Goal: Task Accomplishment & Management: Use online tool/utility

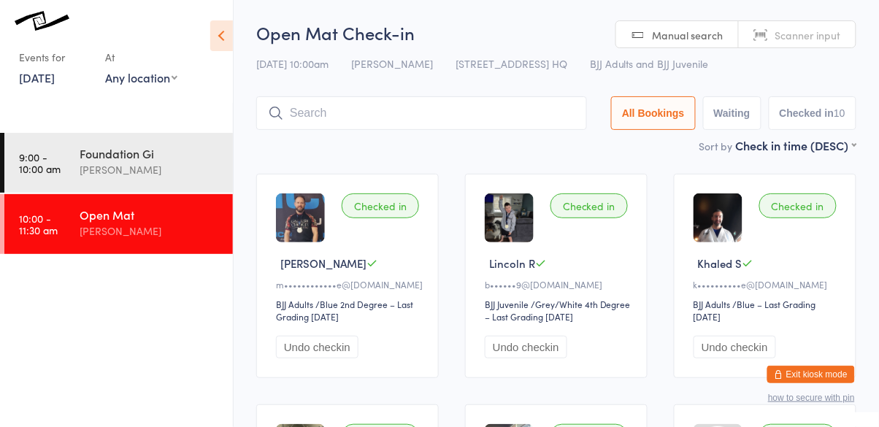
click at [304, 117] on input "search" at bounding box center [421, 113] width 331 height 34
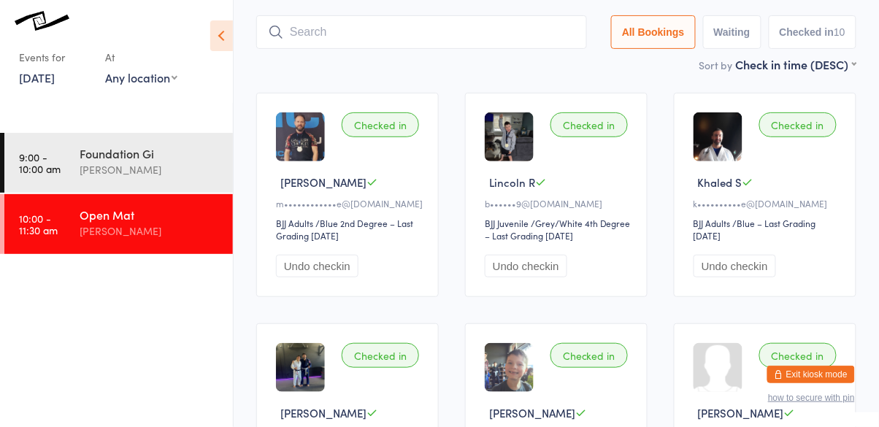
scroll to position [97, 0]
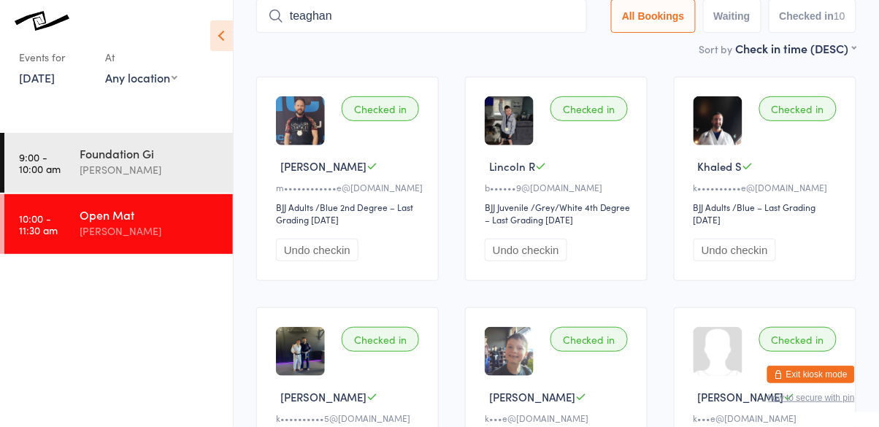
type input "teaghan"
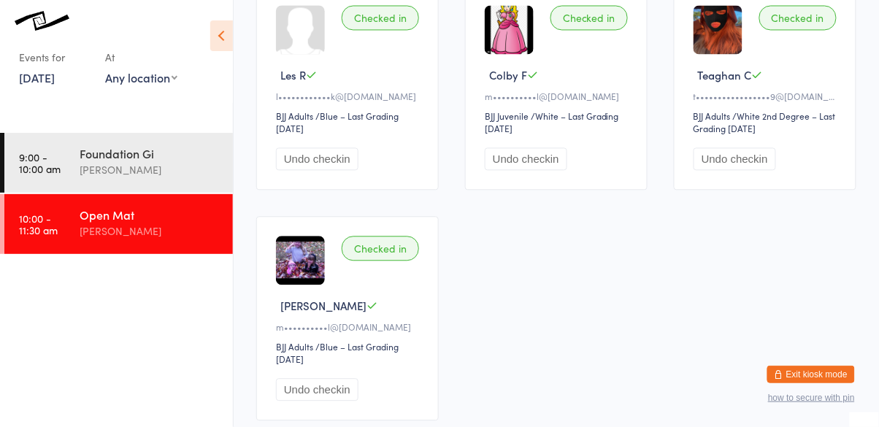
scroll to position [647, 0]
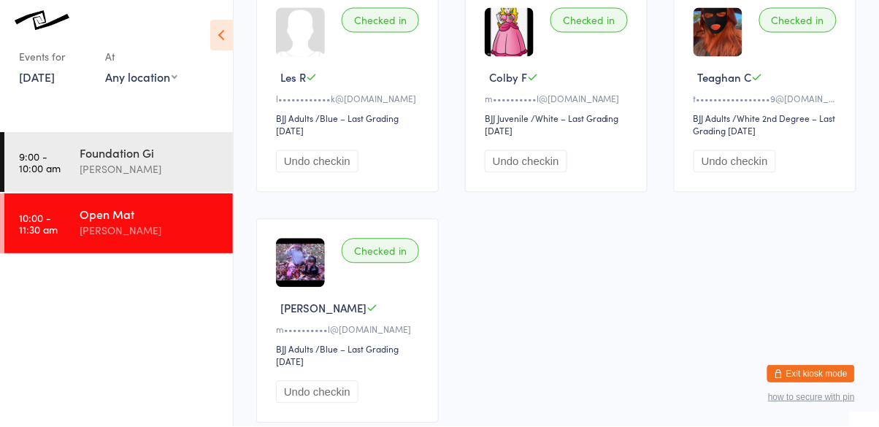
click at [123, 199] on div "Open Mat [PERSON_NAME]" at bounding box center [156, 223] width 153 height 58
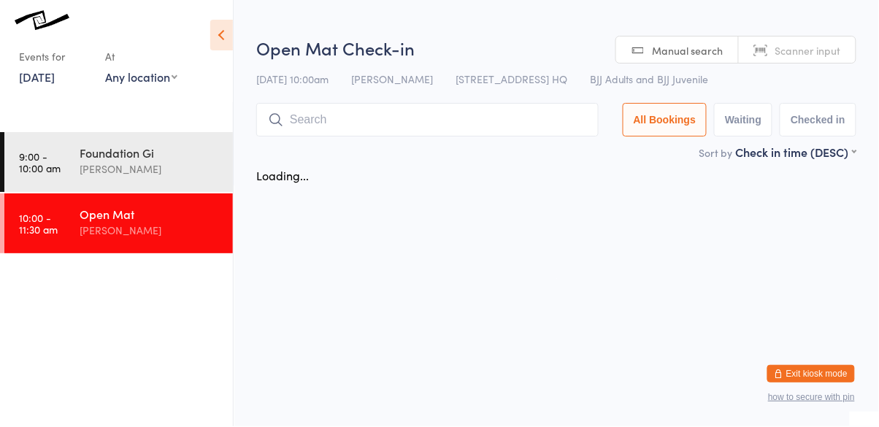
scroll to position [0, 0]
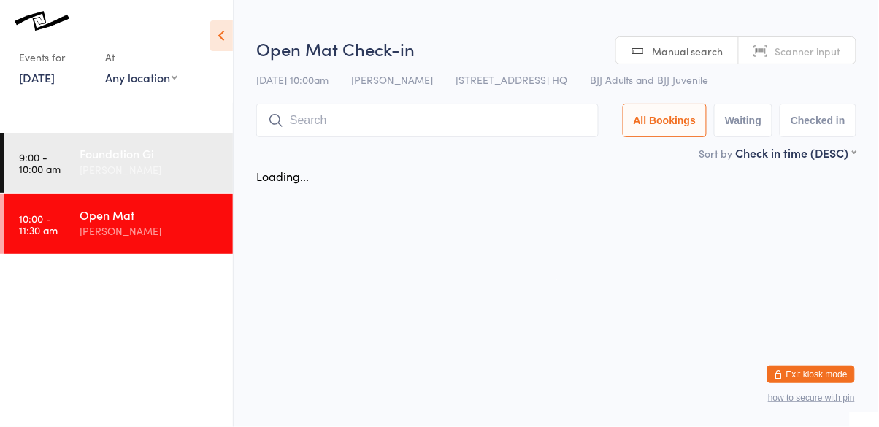
click at [99, 166] on div "[PERSON_NAME]" at bounding box center [150, 169] width 141 height 17
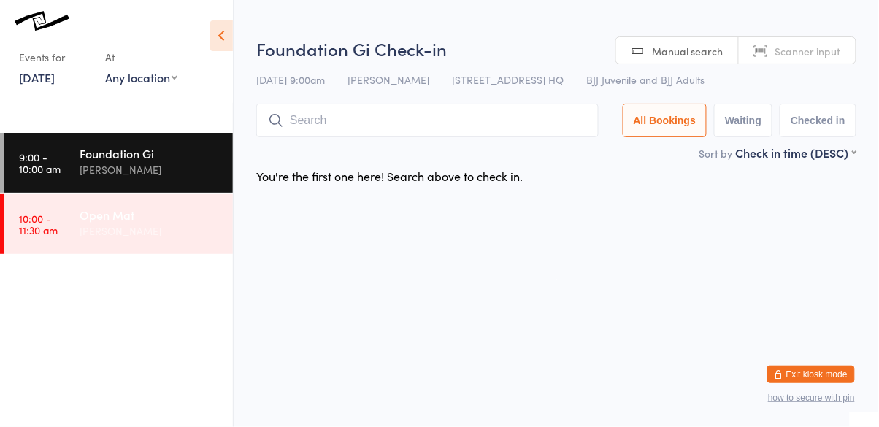
click at [69, 235] on link "10:00 - 11:30 am Open [PERSON_NAME]" at bounding box center [118, 224] width 228 height 60
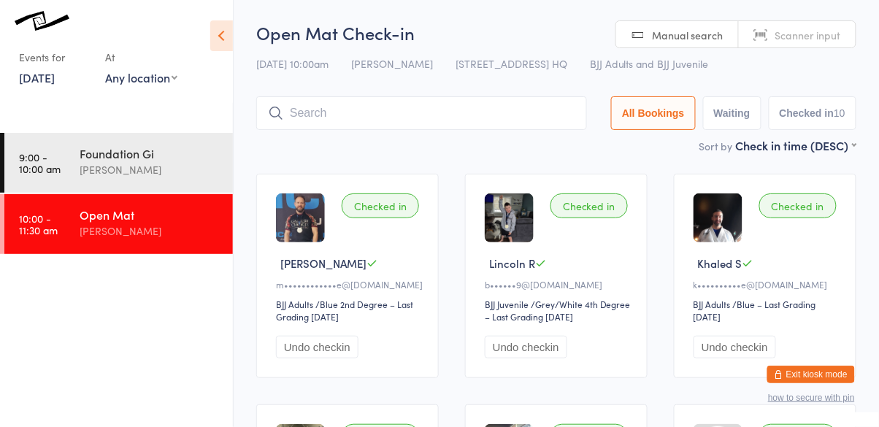
click at [409, 117] on input "search" at bounding box center [421, 113] width 331 height 34
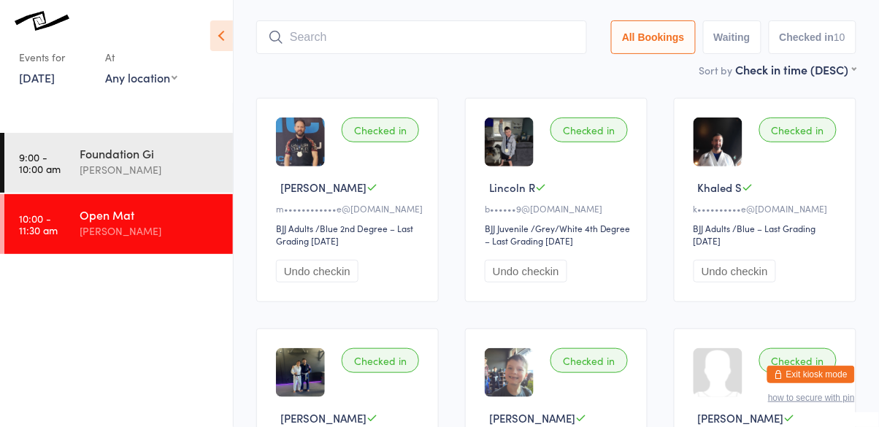
scroll to position [97, 0]
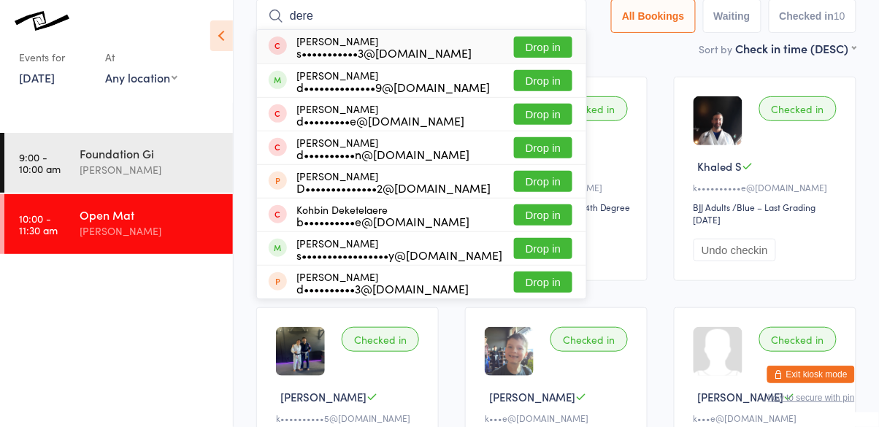
type input "dere"
click at [556, 78] on button "Drop in" at bounding box center [543, 80] width 58 height 21
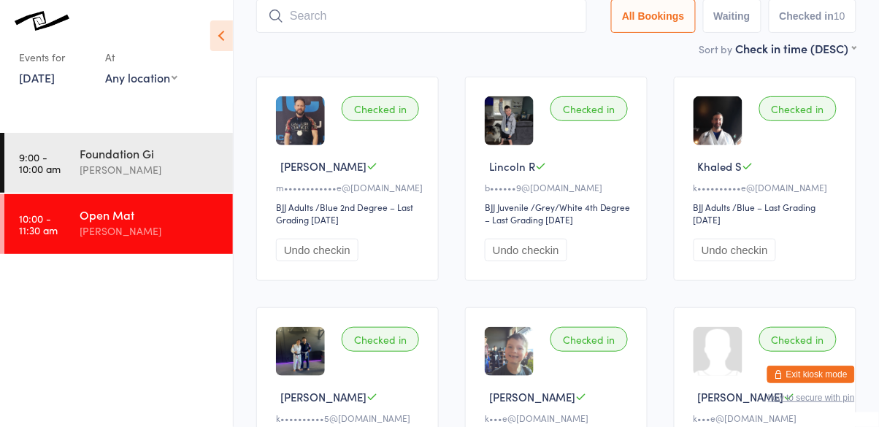
scroll to position [96, 0]
